Goal: Navigation & Orientation: Find specific page/section

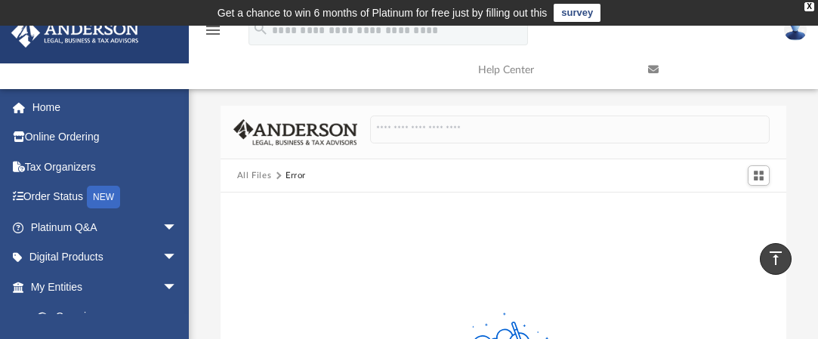
scroll to position [296, 0]
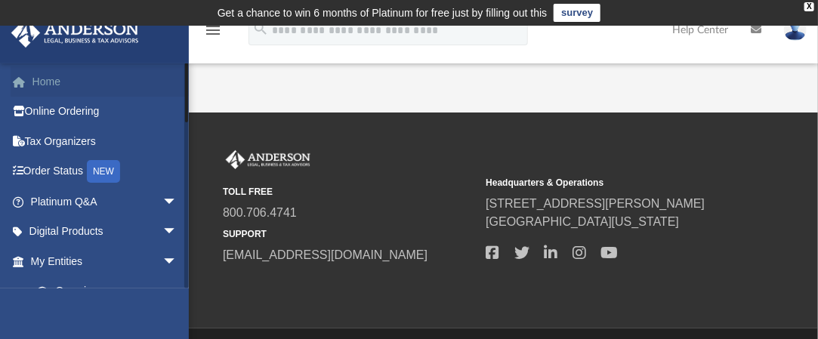
click at [48, 81] on link "Home" at bounding box center [106, 81] width 190 height 30
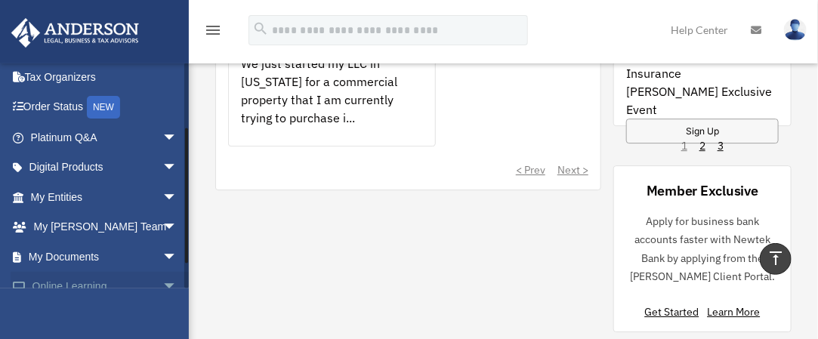
scroll to position [140, 0]
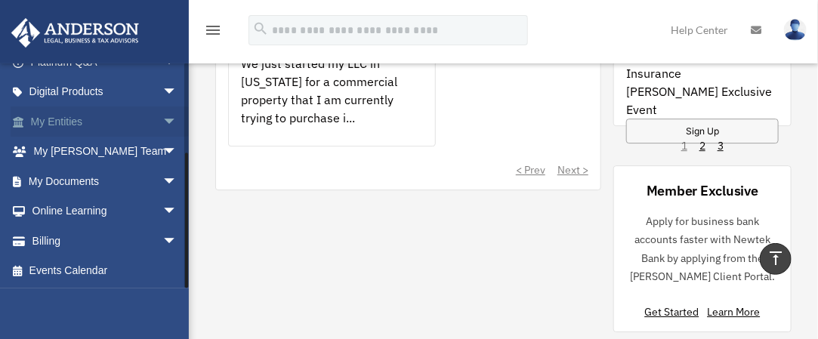
click at [162, 108] on span "arrow_drop_down" at bounding box center [177, 121] width 30 height 31
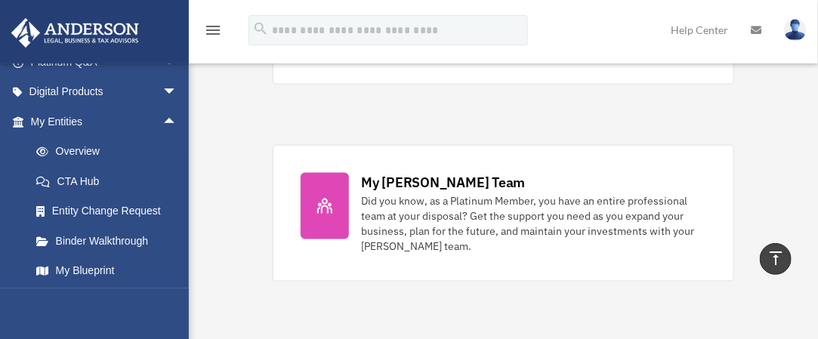
scroll to position [680, 0]
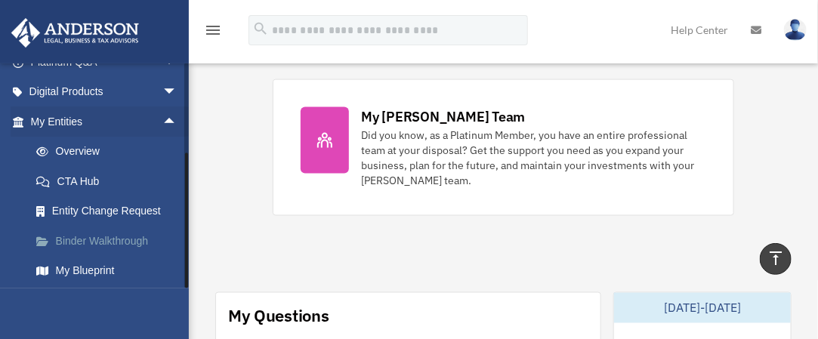
click at [108, 239] on link "Binder Walkthrough" at bounding box center [110, 241] width 179 height 30
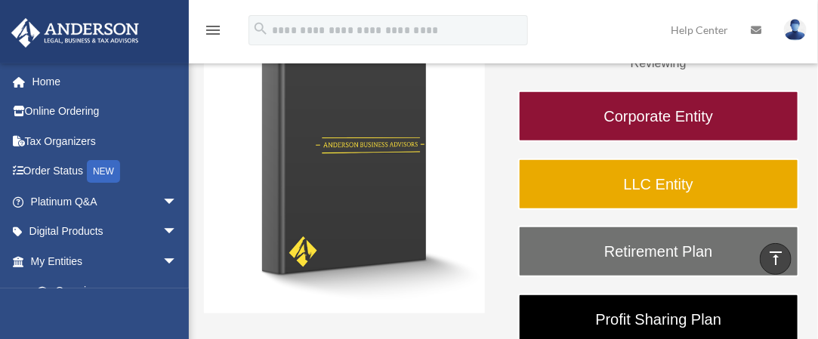
scroll to position [227, 0]
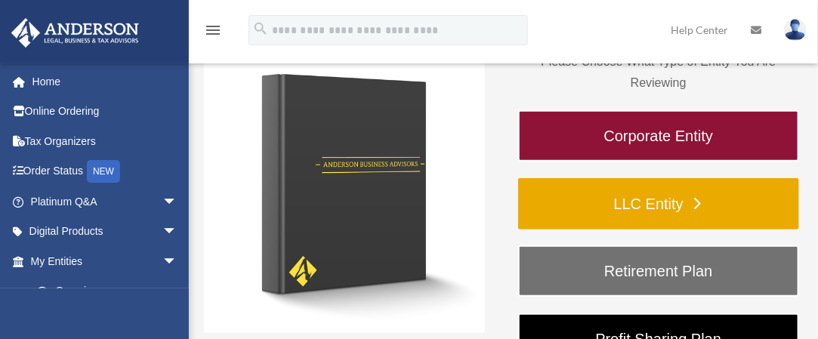
click at [650, 202] on link "LLC Entity" at bounding box center [658, 203] width 281 height 51
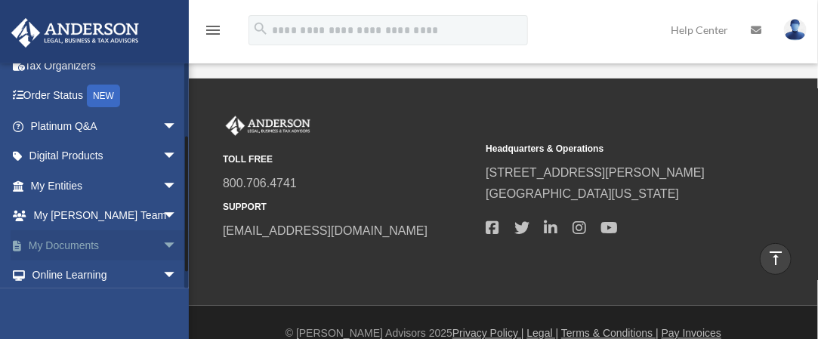
scroll to position [140, 0]
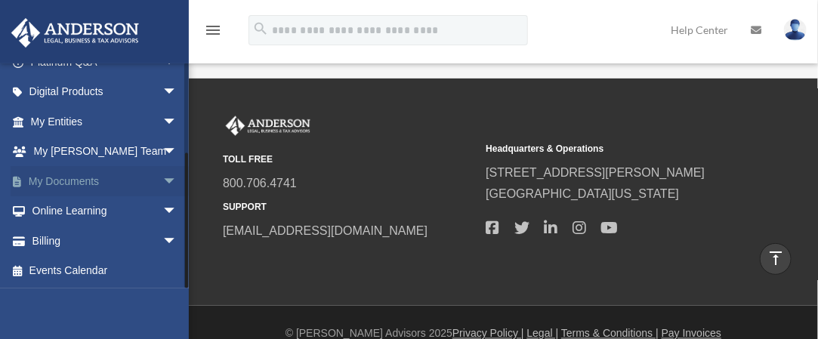
click at [162, 180] on span "arrow_drop_down" at bounding box center [177, 181] width 30 height 31
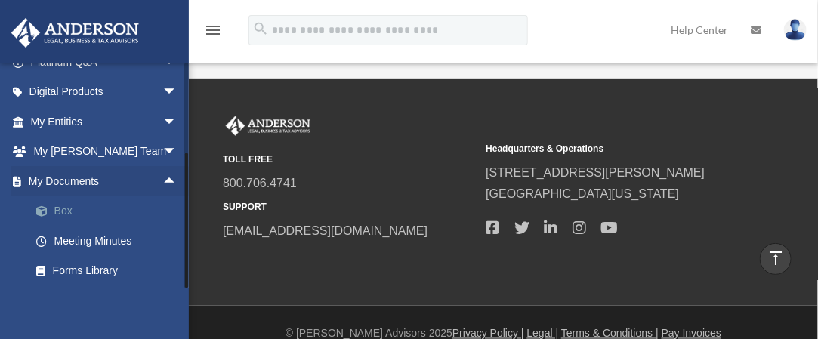
click at [79, 209] on link "Box" at bounding box center [110, 211] width 179 height 30
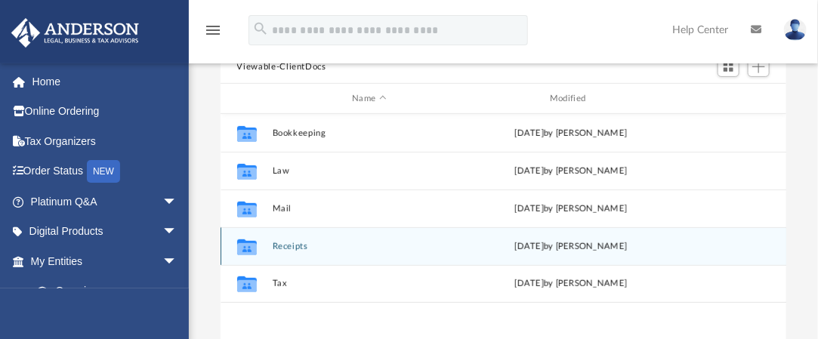
scroll to position [151, 0]
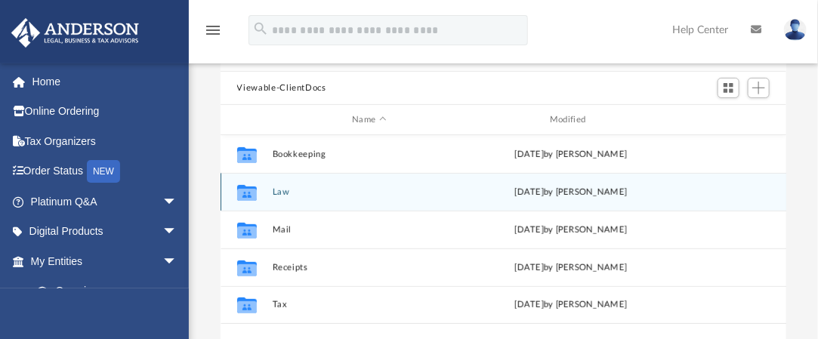
click at [282, 190] on button "Law" at bounding box center [369, 192] width 195 height 10
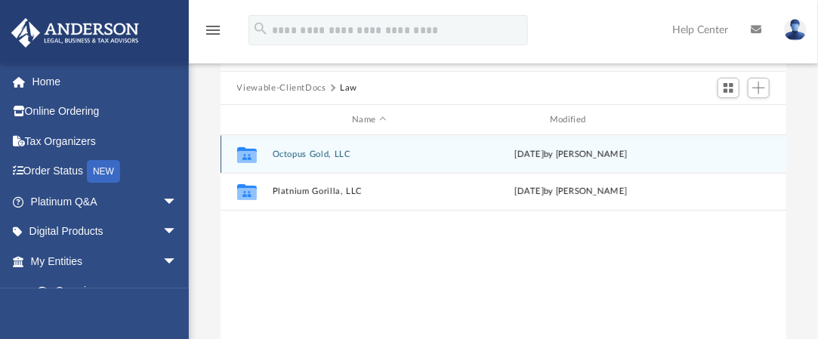
click at [293, 150] on button "Octopus Gold, LLC" at bounding box center [369, 155] width 195 height 10
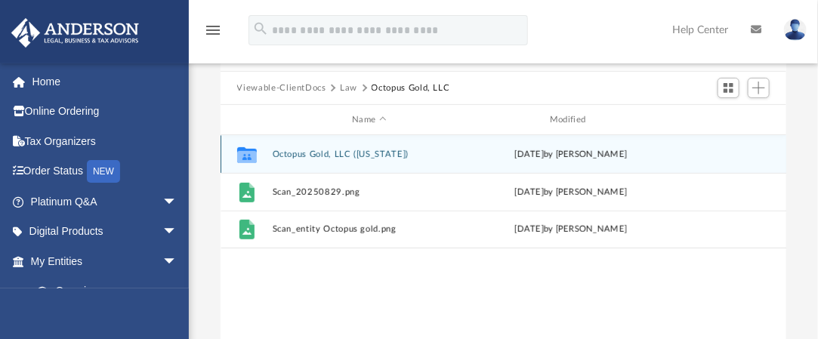
click at [298, 150] on button "Octopus Gold, LLC (Florida)" at bounding box center [369, 155] width 195 height 10
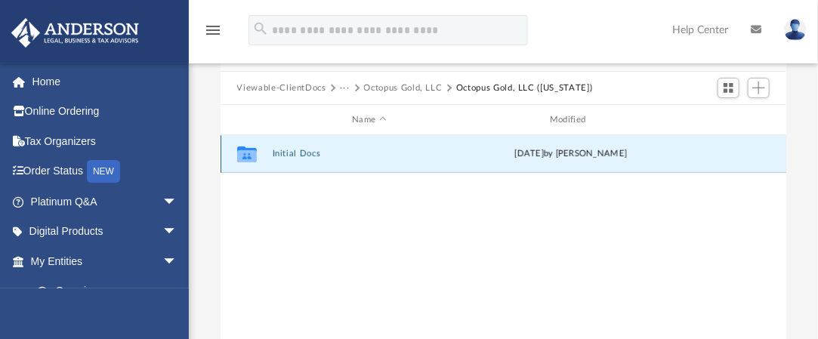
click at [285, 150] on button "Initial Docs" at bounding box center [369, 154] width 195 height 10
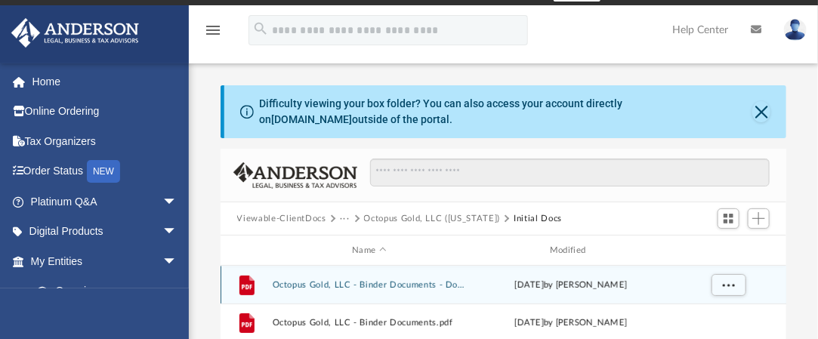
scroll to position [0, 0]
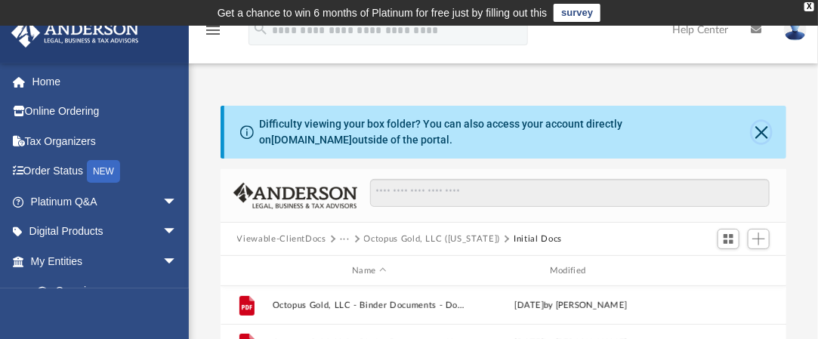
click at [758, 130] on button "Close" at bounding box center [761, 132] width 19 height 21
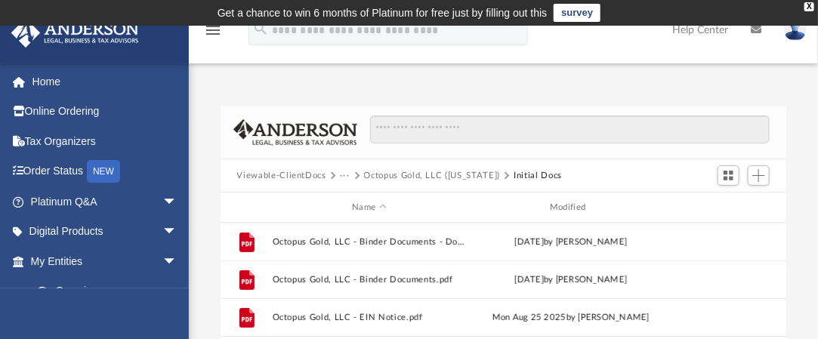
click at [211, 32] on icon "menu" at bounding box center [213, 30] width 18 height 18
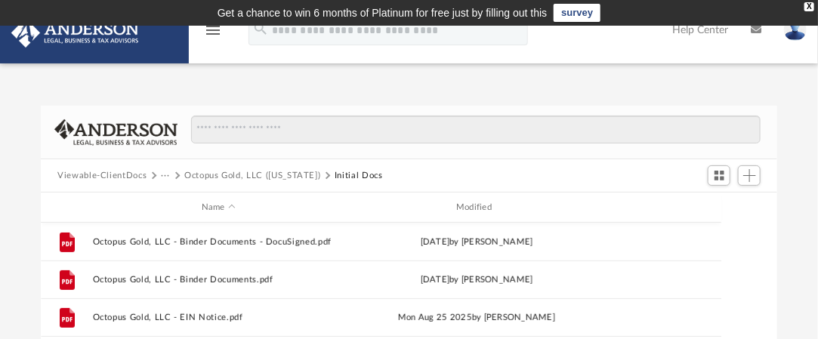
scroll to position [332, 725]
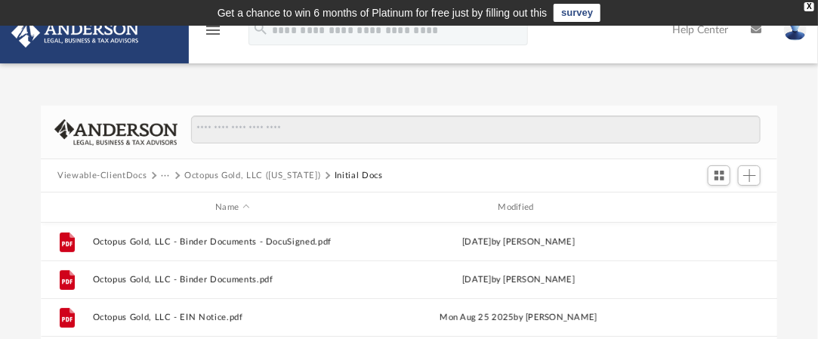
click at [211, 32] on icon "menu" at bounding box center [213, 30] width 18 height 18
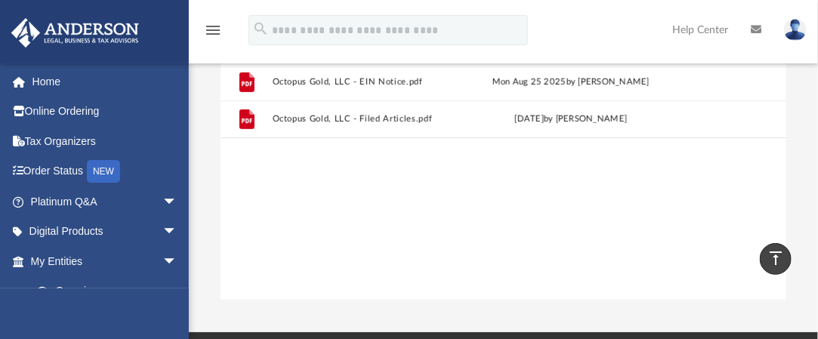
scroll to position [302, 0]
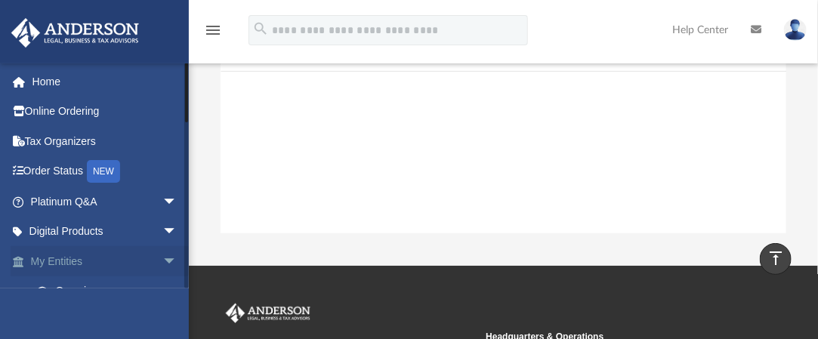
click at [165, 257] on span "arrow_drop_down" at bounding box center [177, 261] width 30 height 31
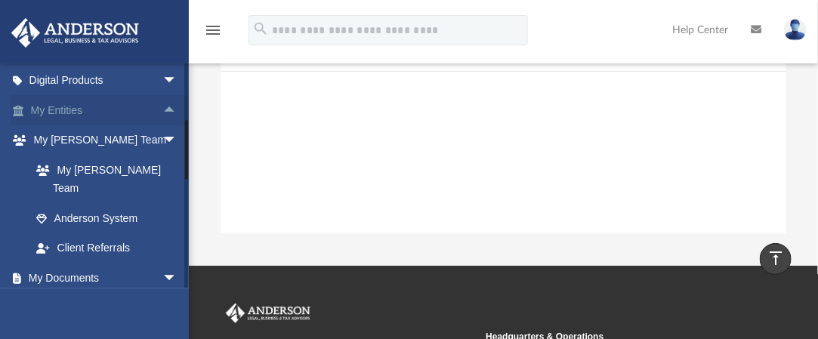
click at [88, 108] on link "My Entities arrow_drop_up" at bounding box center [106, 110] width 190 height 30
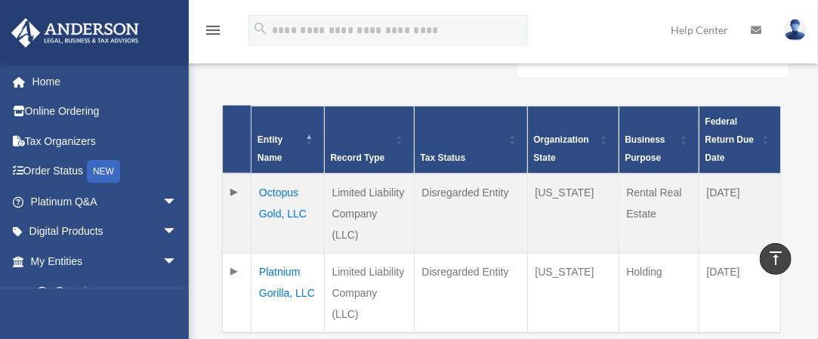
scroll to position [378, 0]
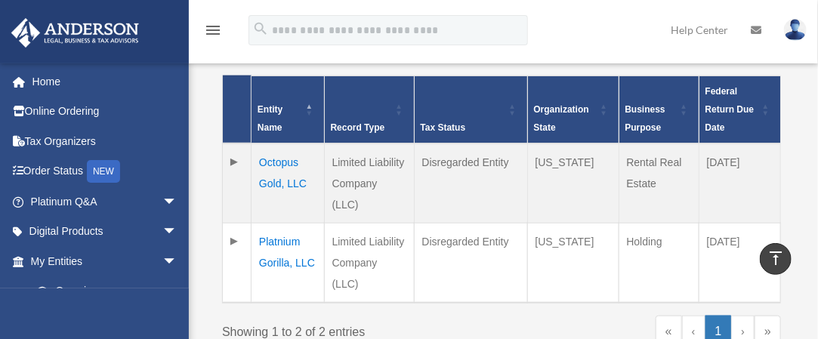
click at [273, 223] on td "Platnium Gorilla, LLC" at bounding box center [287, 263] width 73 height 80
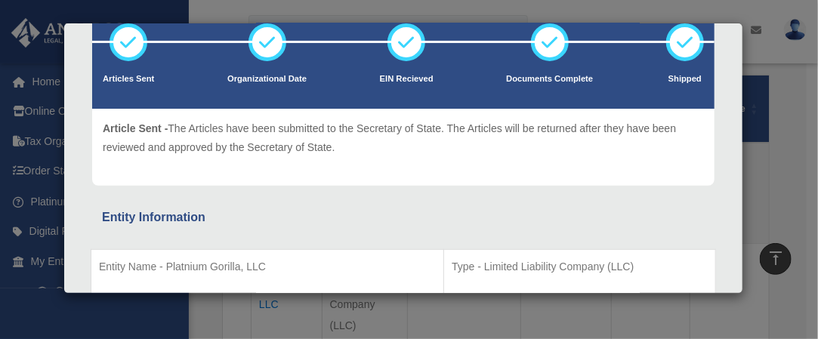
scroll to position [0, 0]
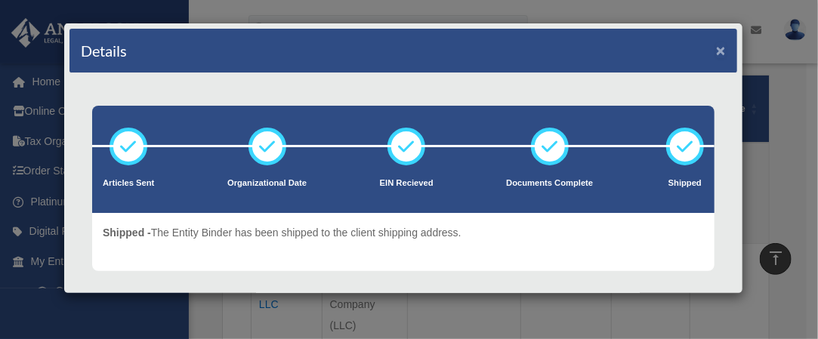
click at [716, 51] on button "×" at bounding box center [721, 50] width 10 height 16
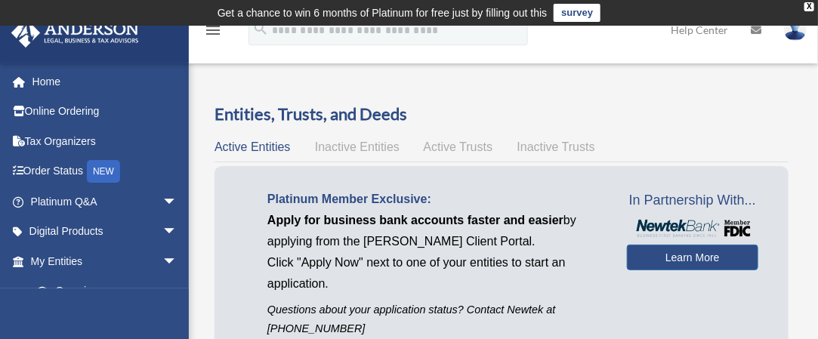
click at [390, 150] on span "Inactive Entities" at bounding box center [357, 146] width 85 height 13
click at [460, 148] on span "Active Trusts" at bounding box center [458, 146] width 69 height 13
click at [544, 148] on span "Inactive Trusts" at bounding box center [556, 146] width 78 height 13
click at [365, 145] on span "Inactive Entities" at bounding box center [357, 146] width 85 height 13
click at [265, 147] on span "Active Entities" at bounding box center [252, 146] width 76 height 13
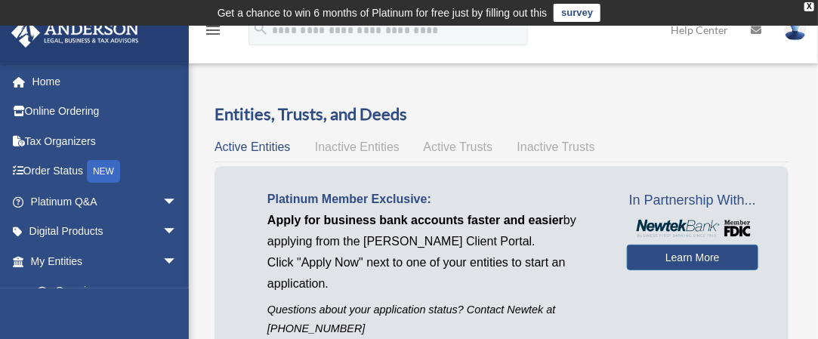
click at [793, 35] on img at bounding box center [795, 30] width 23 height 22
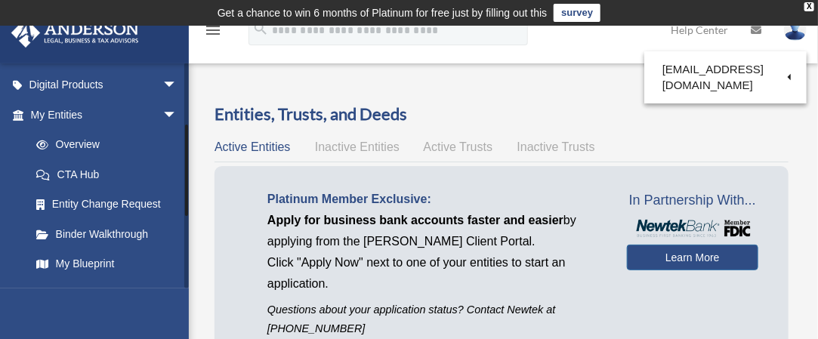
scroll to position [218, 0]
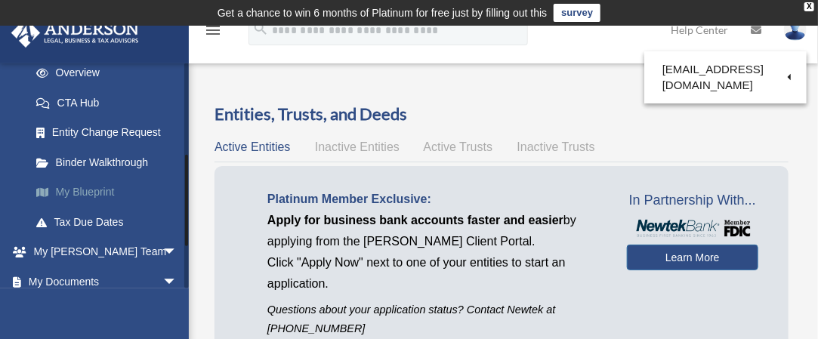
click at [79, 189] on link "My Blueprint" at bounding box center [110, 192] width 179 height 30
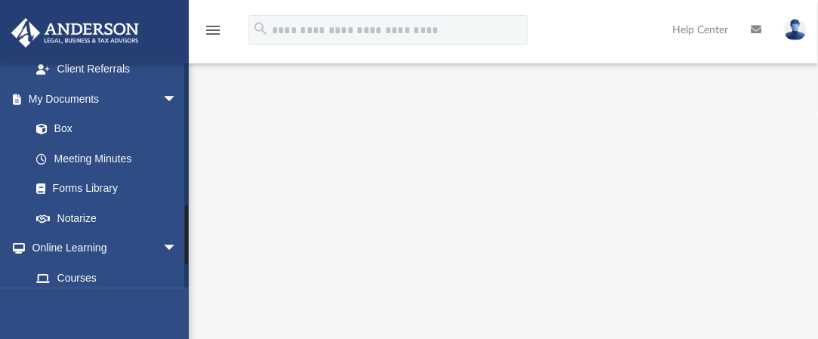
scroll to position [529, 0]
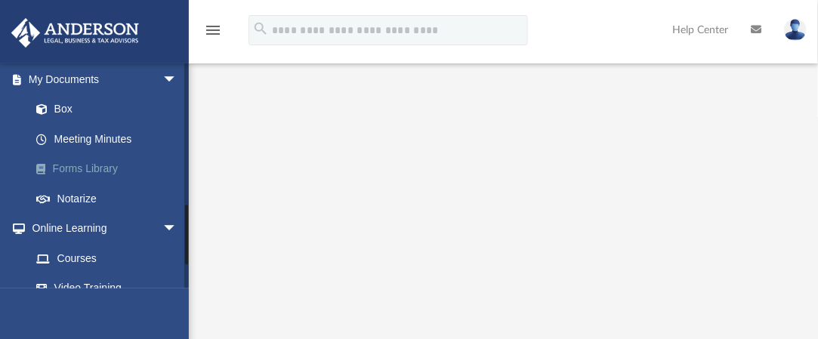
click at [97, 154] on link "Forms Library" at bounding box center [110, 169] width 179 height 30
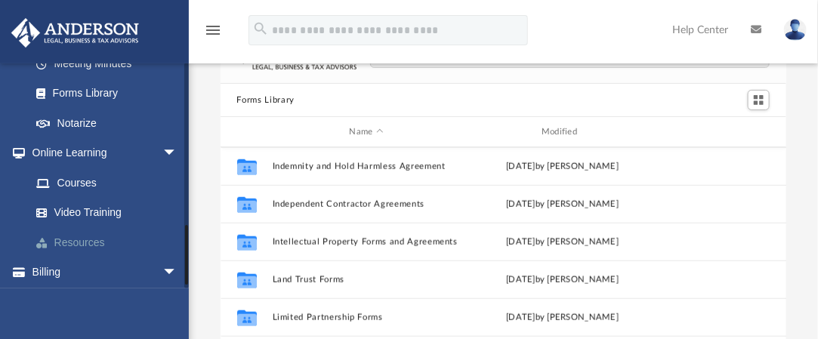
scroll to position [617, 0]
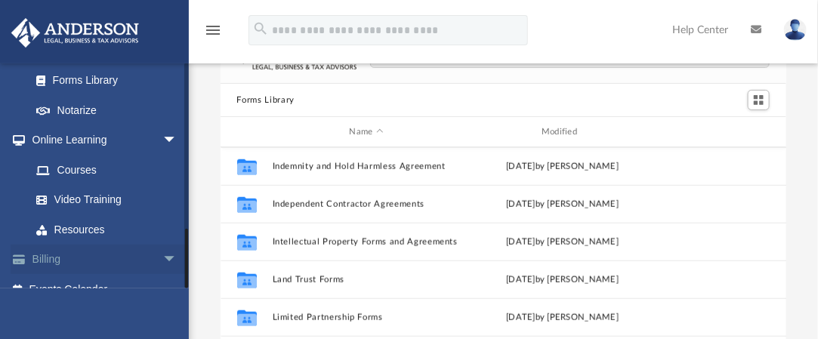
click at [162, 245] on span "arrow_drop_down" at bounding box center [177, 260] width 30 height 31
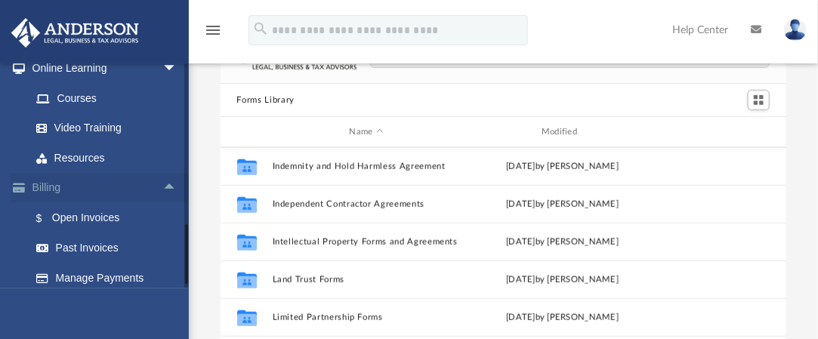
scroll to position [707, 0]
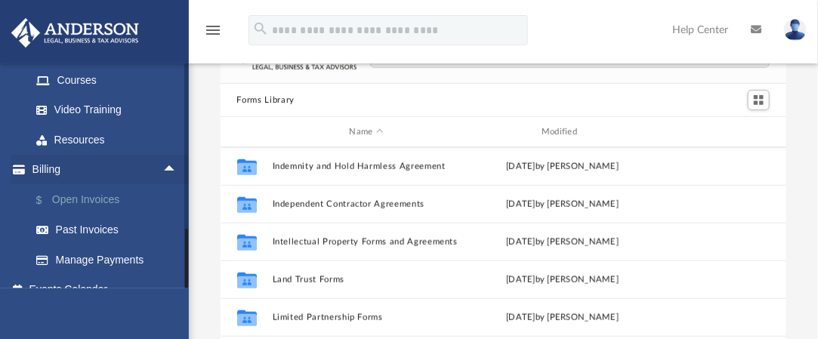
click at [76, 184] on link "$ Open Invoices" at bounding box center [110, 199] width 179 height 31
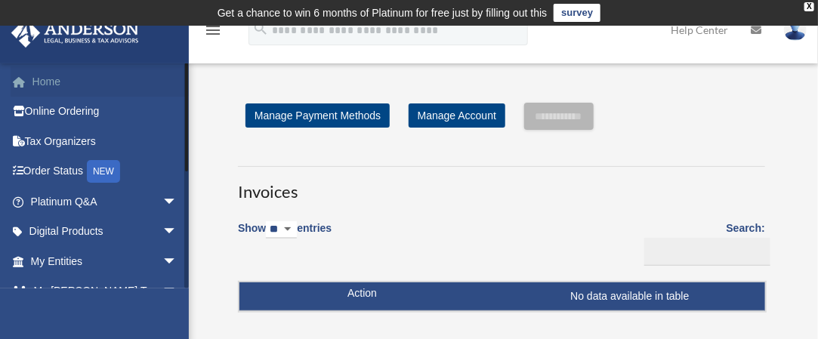
click at [48, 81] on link "Home" at bounding box center [106, 81] width 190 height 30
